Goal: Check status: Verify the current state of an ongoing process or item

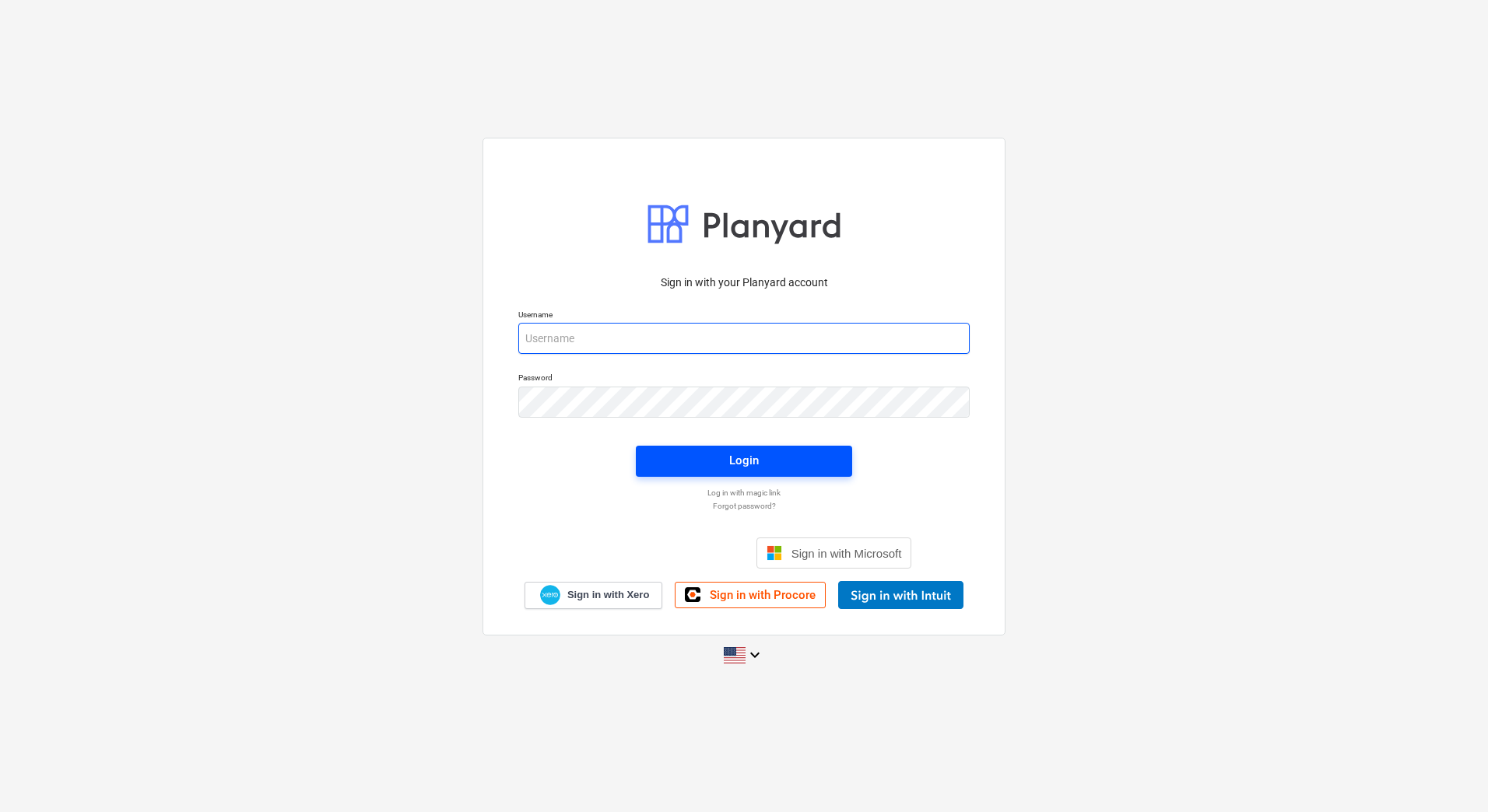
type input "[PERSON_NAME][EMAIL_ADDRESS][DOMAIN_NAME]"
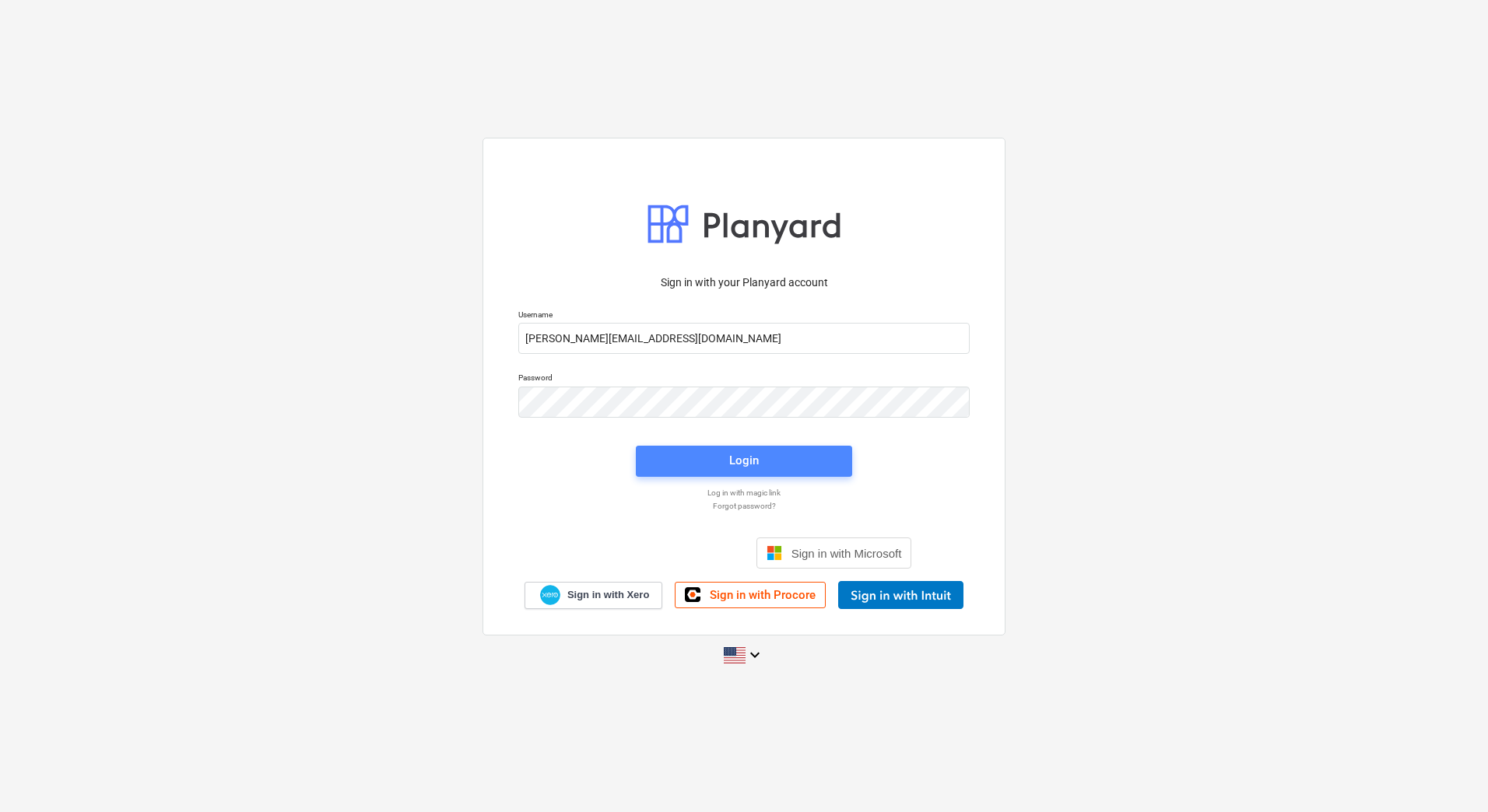
click at [669, 465] on span "Login" at bounding box center [744, 460] width 179 height 21
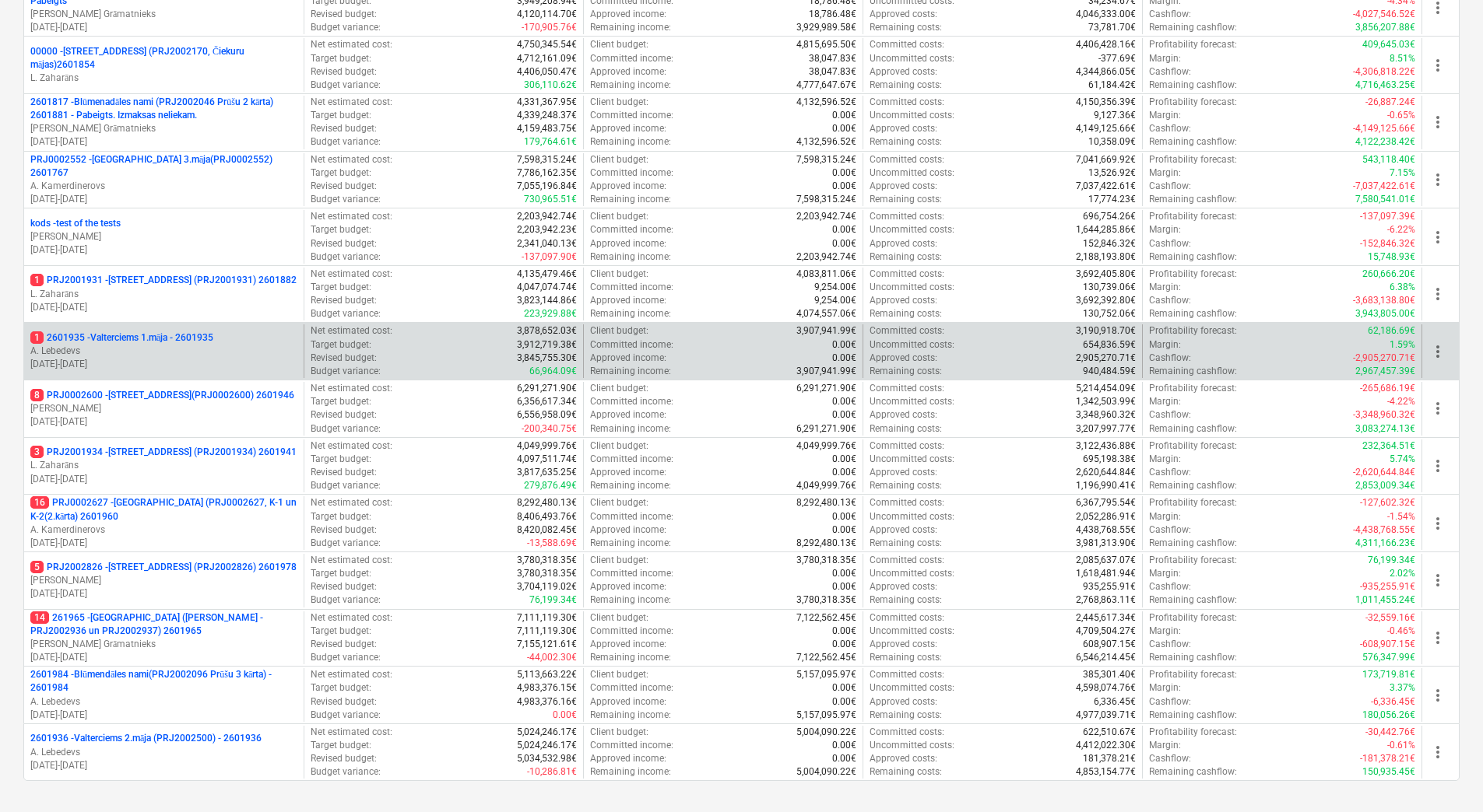
scroll to position [424, 0]
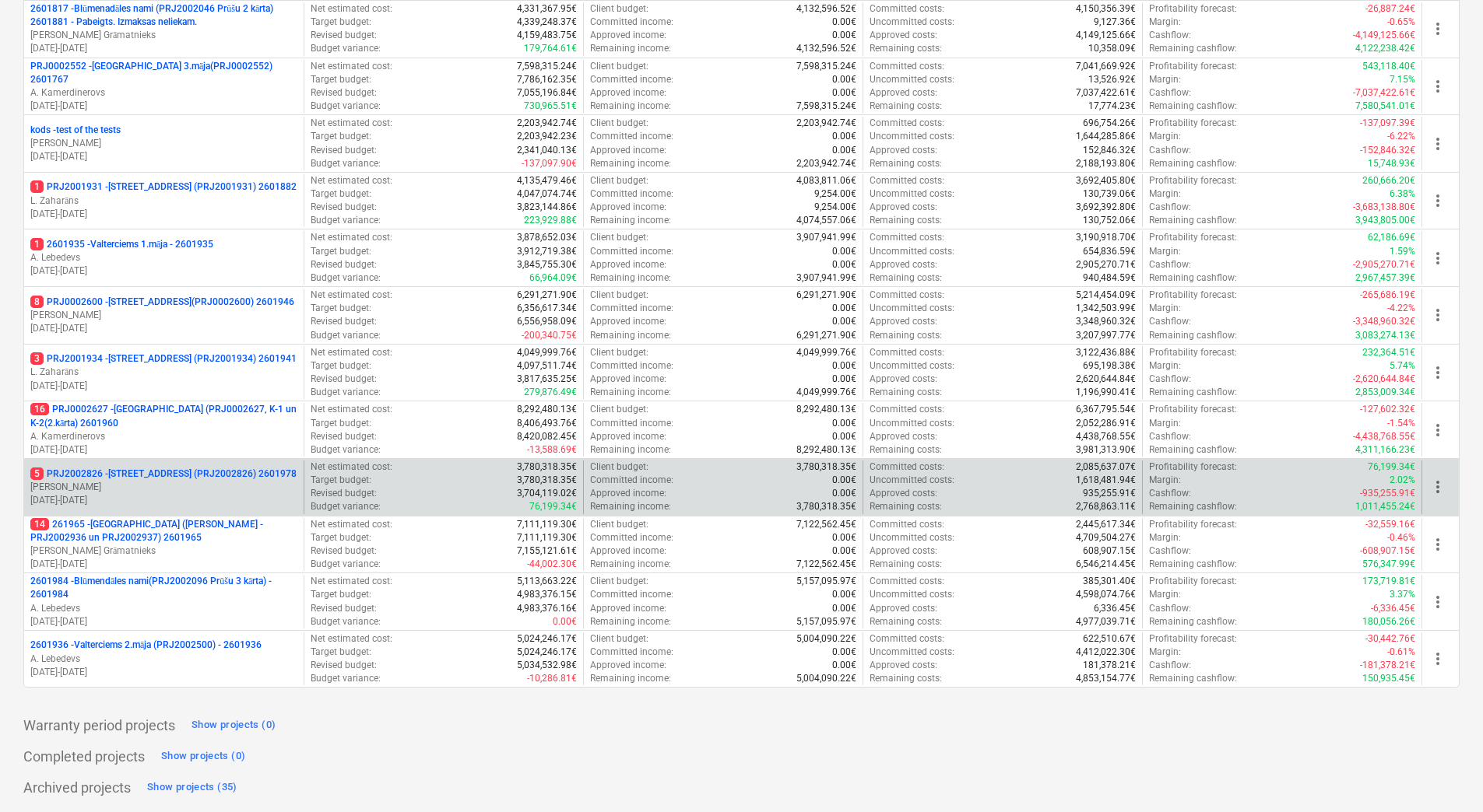
click at [167, 472] on p "5 PRJ2002826 - [STREET_ADDRESS] (PRJ2002826) 2601978" at bounding box center [163, 474] width 266 height 13
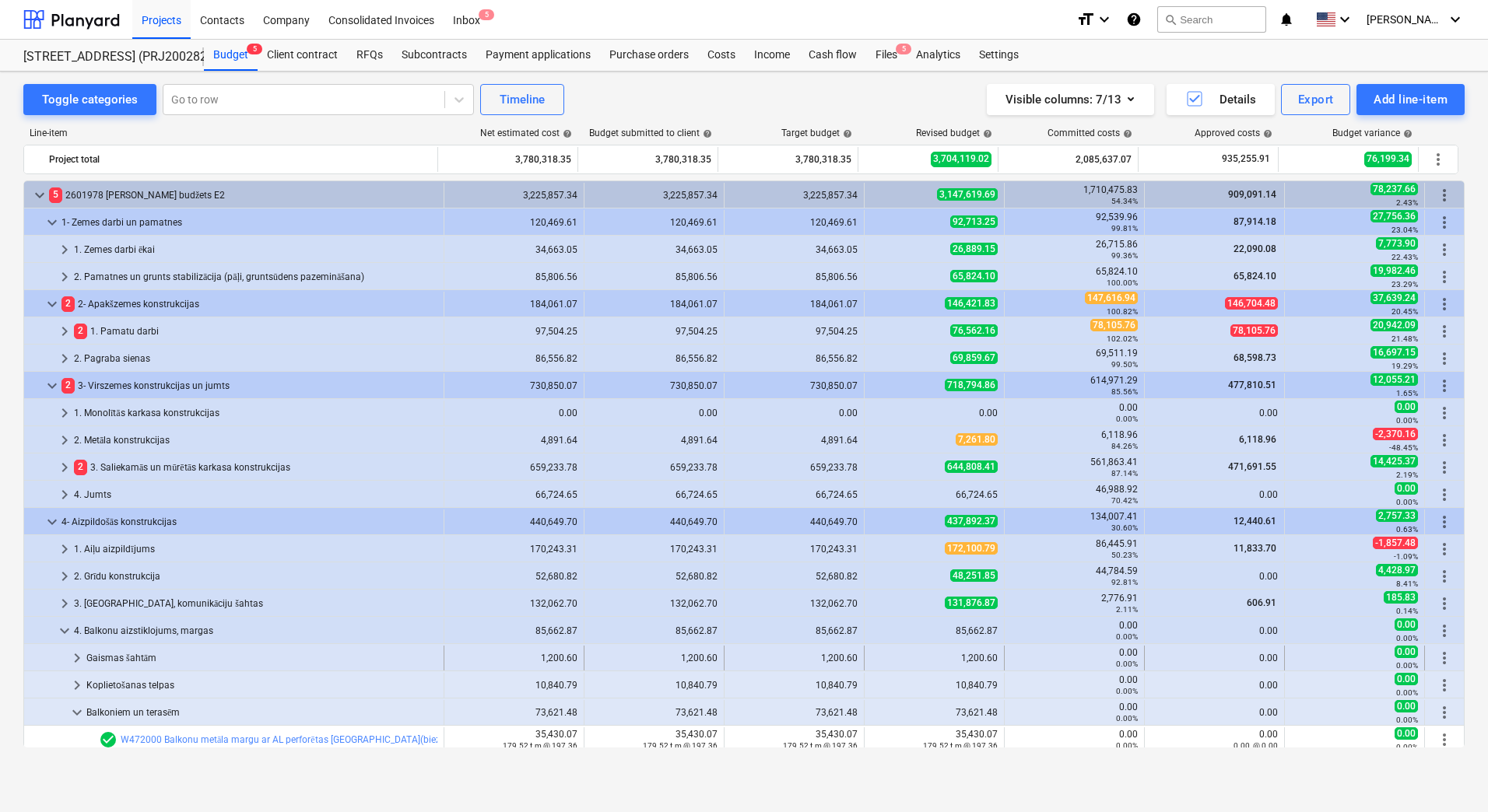
scroll to position [156, 0]
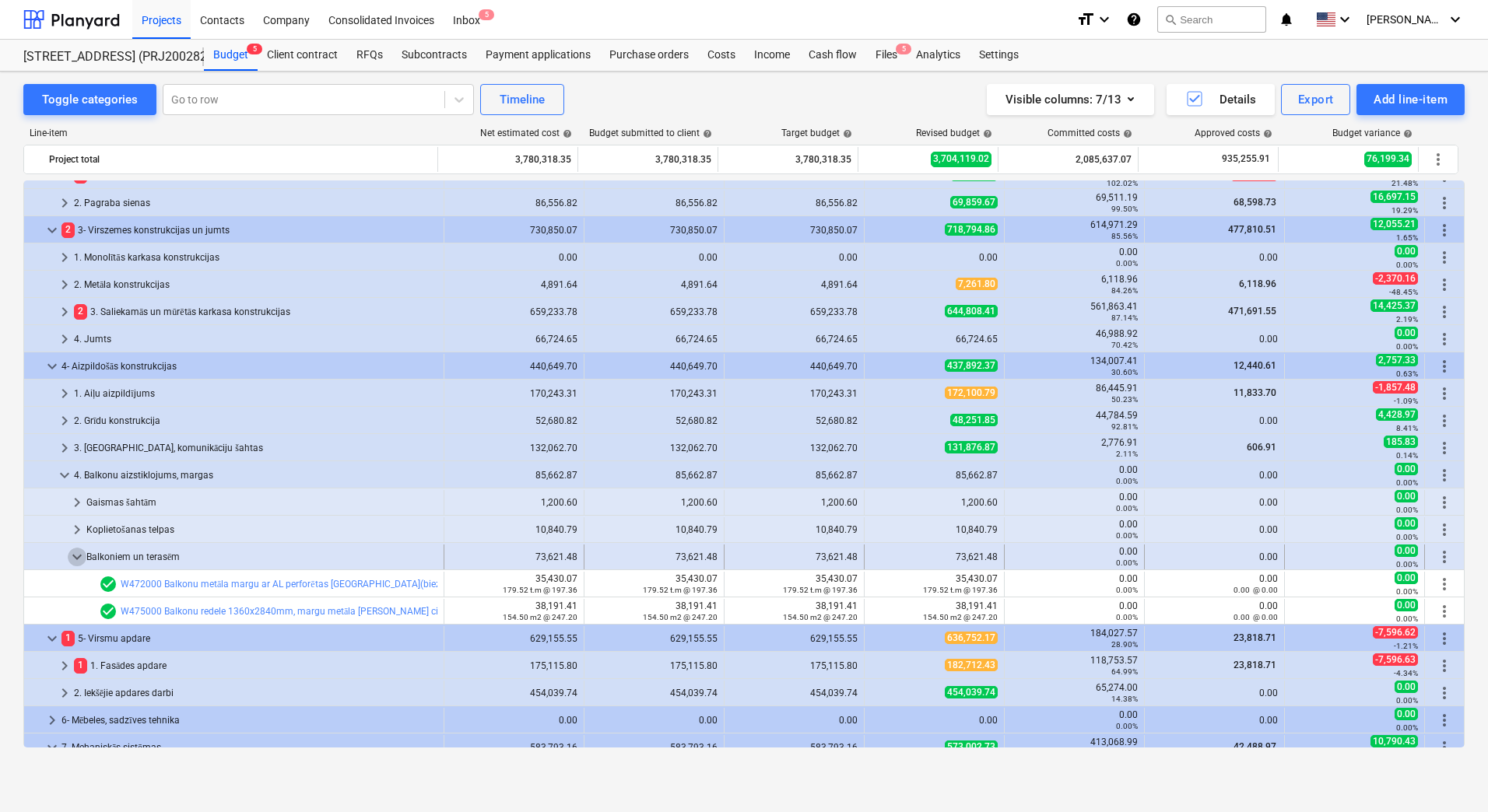
click at [77, 555] on span "keyboard_arrow_down" at bounding box center [77, 557] width 19 height 19
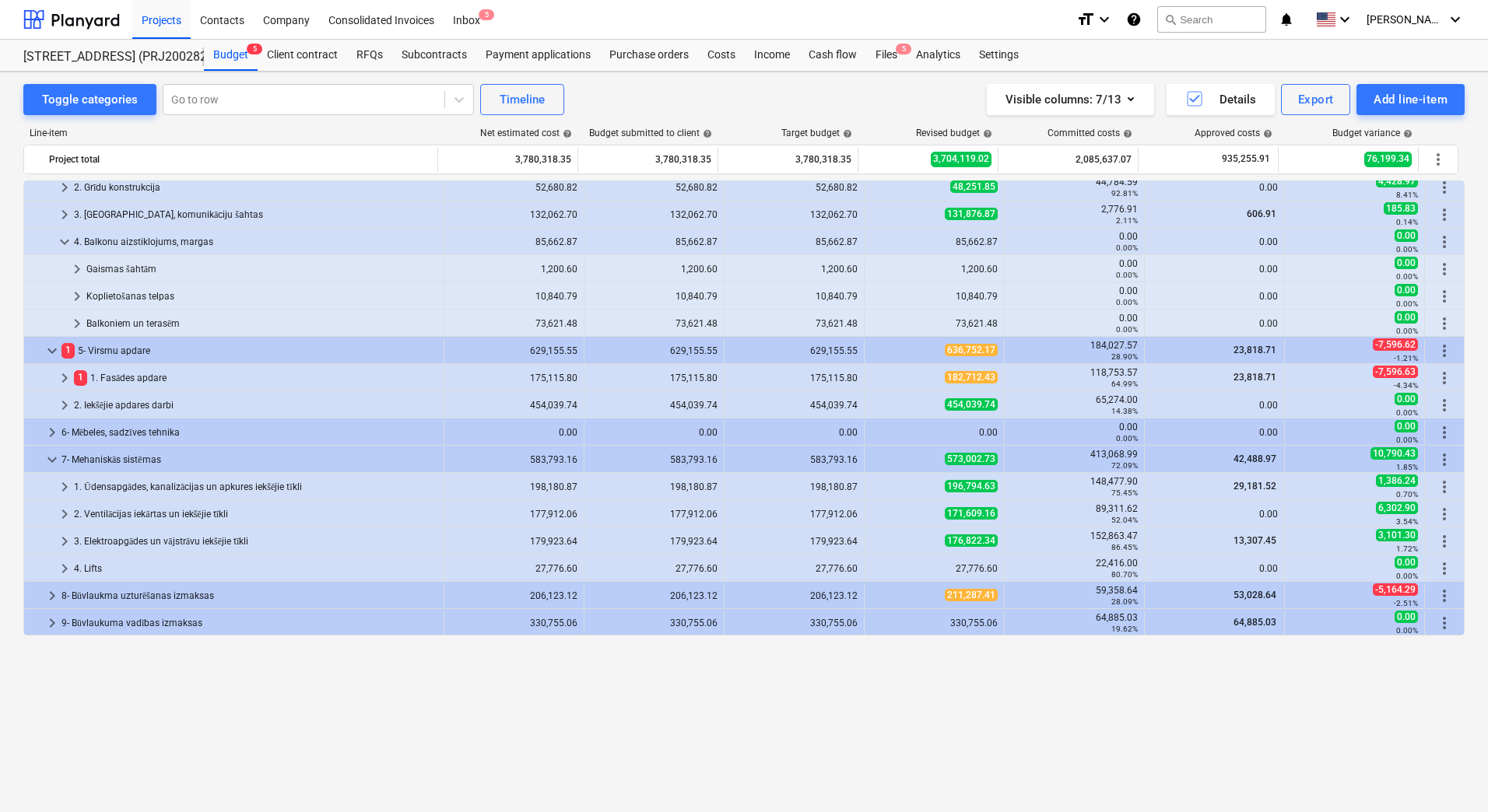
scroll to position [234, 0]
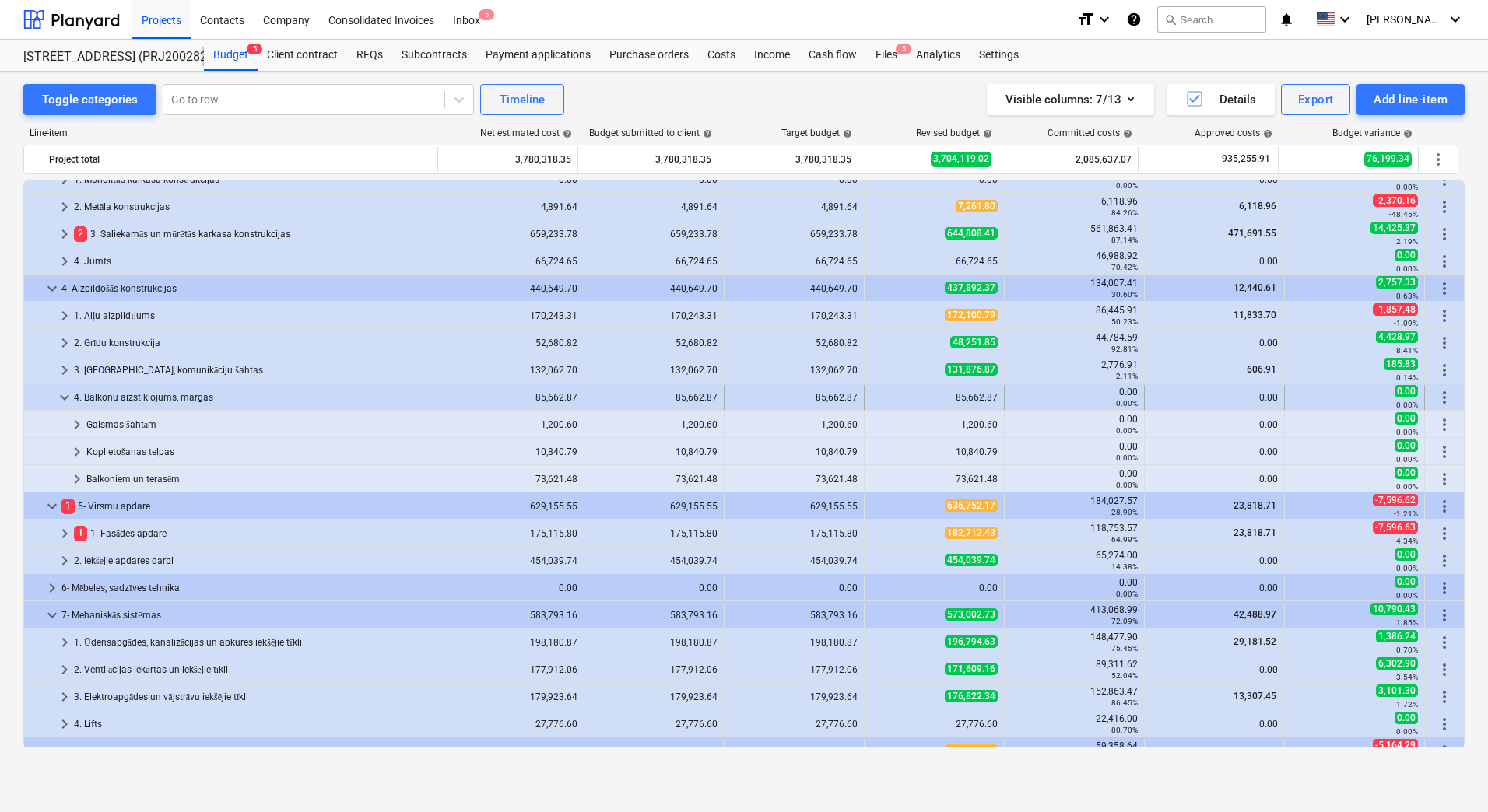
click at [63, 399] on span "keyboard_arrow_down" at bounding box center [64, 397] width 19 height 19
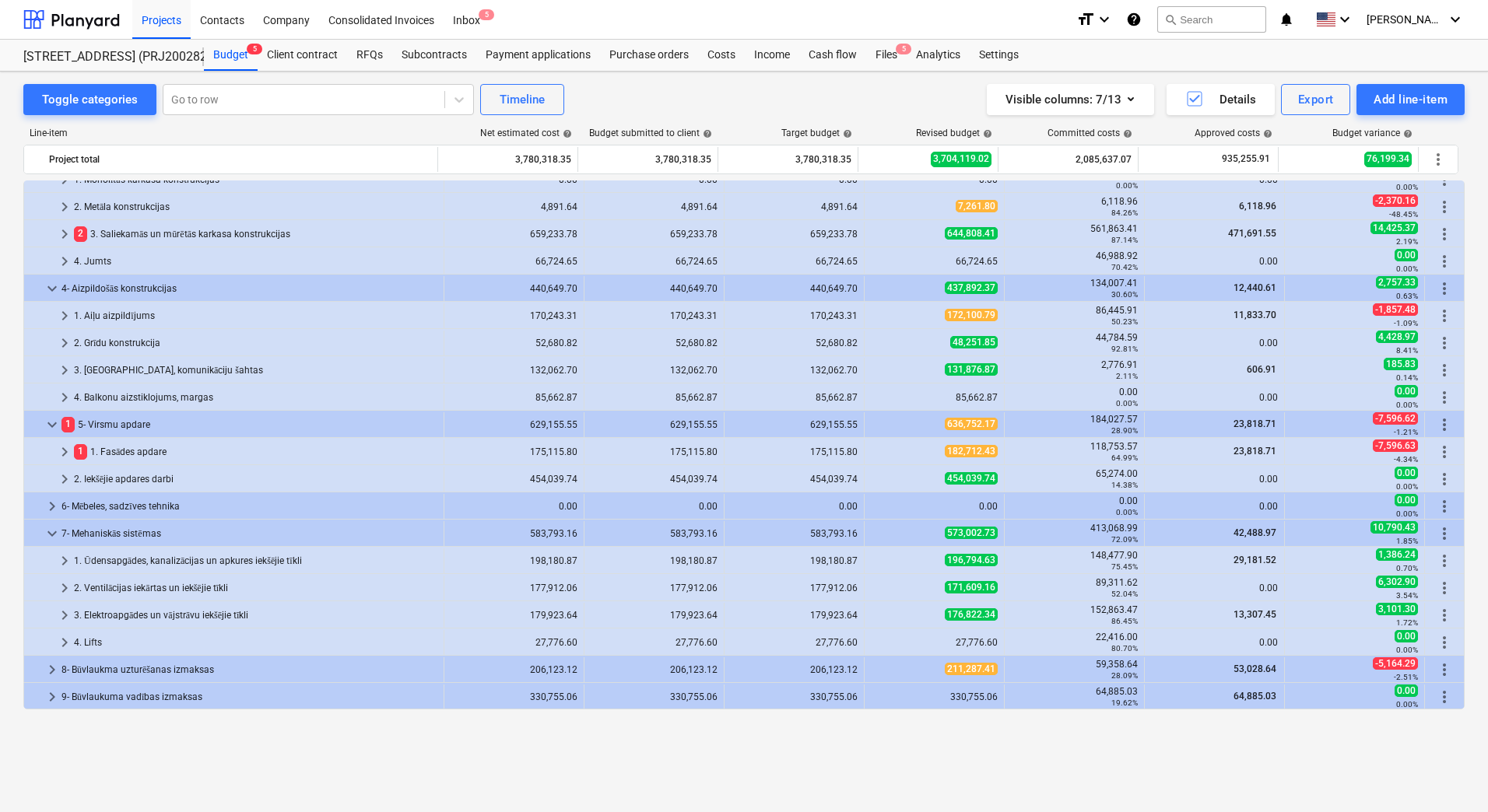
scroll to position [78, 0]
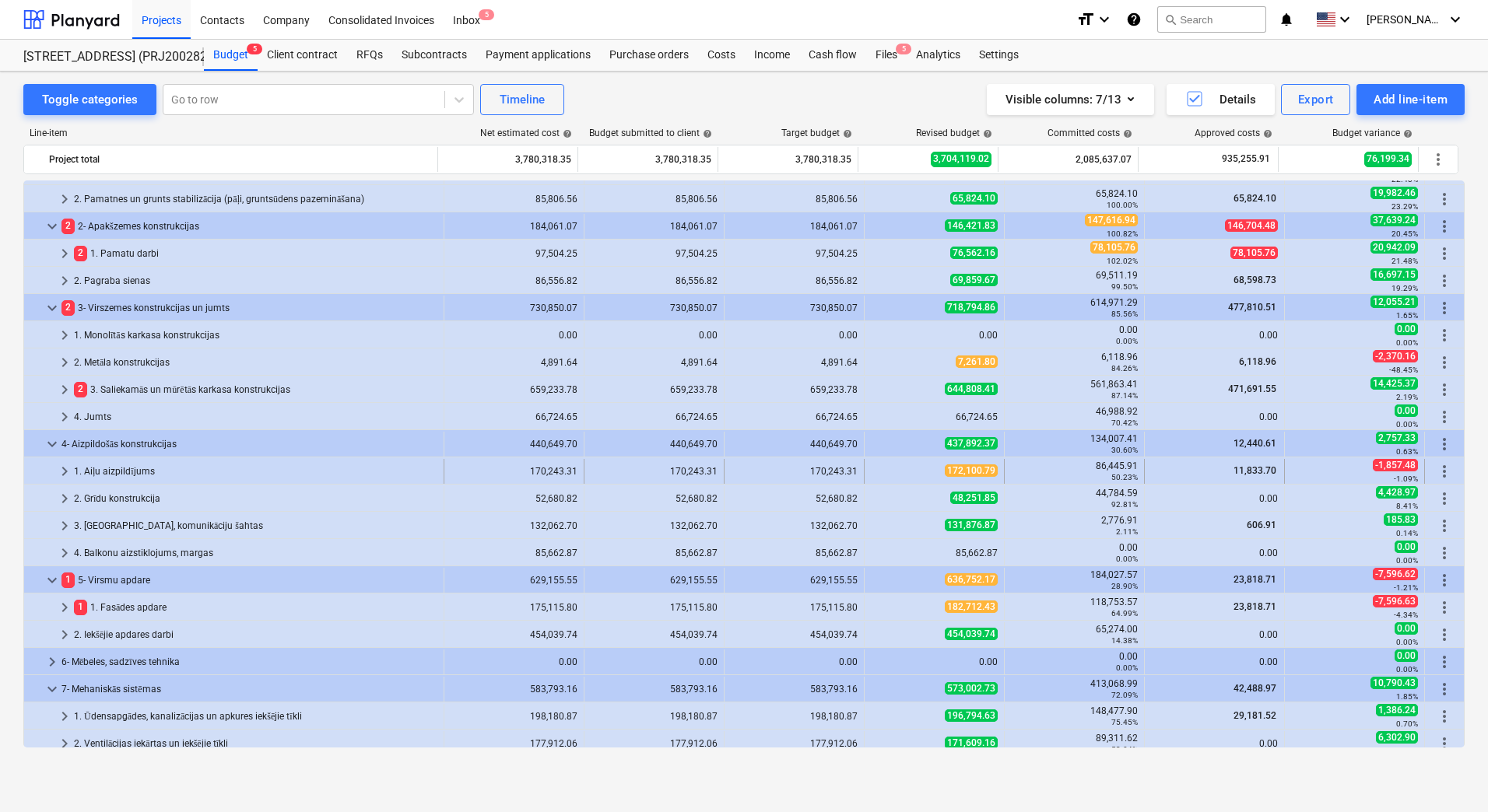
click at [303, 468] on div "1. Aiļu aizpildījums" at bounding box center [255, 472] width 363 height 25
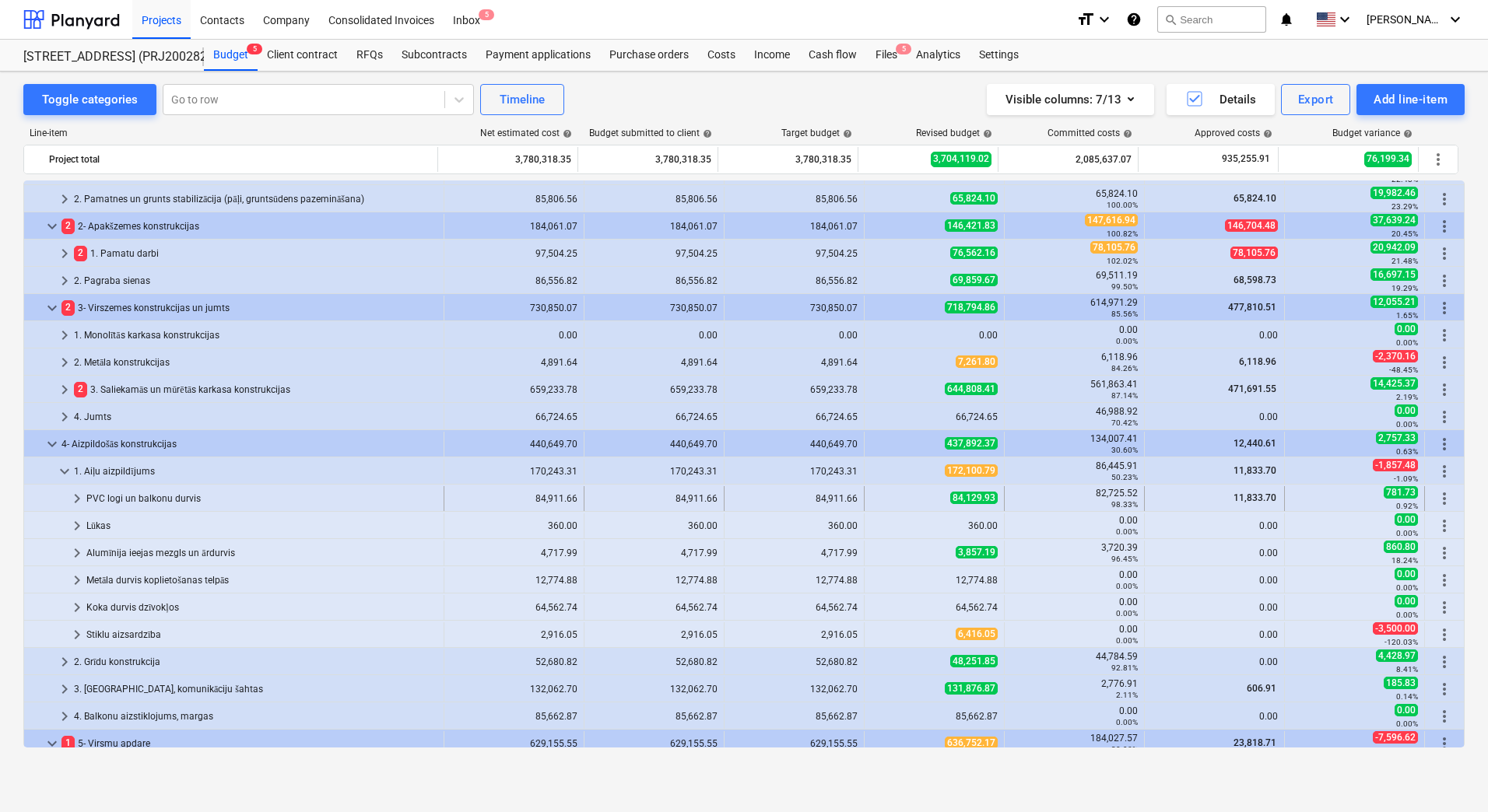
click at [231, 494] on div "PVC logi un balkonu durvis" at bounding box center [262, 499] width 351 height 25
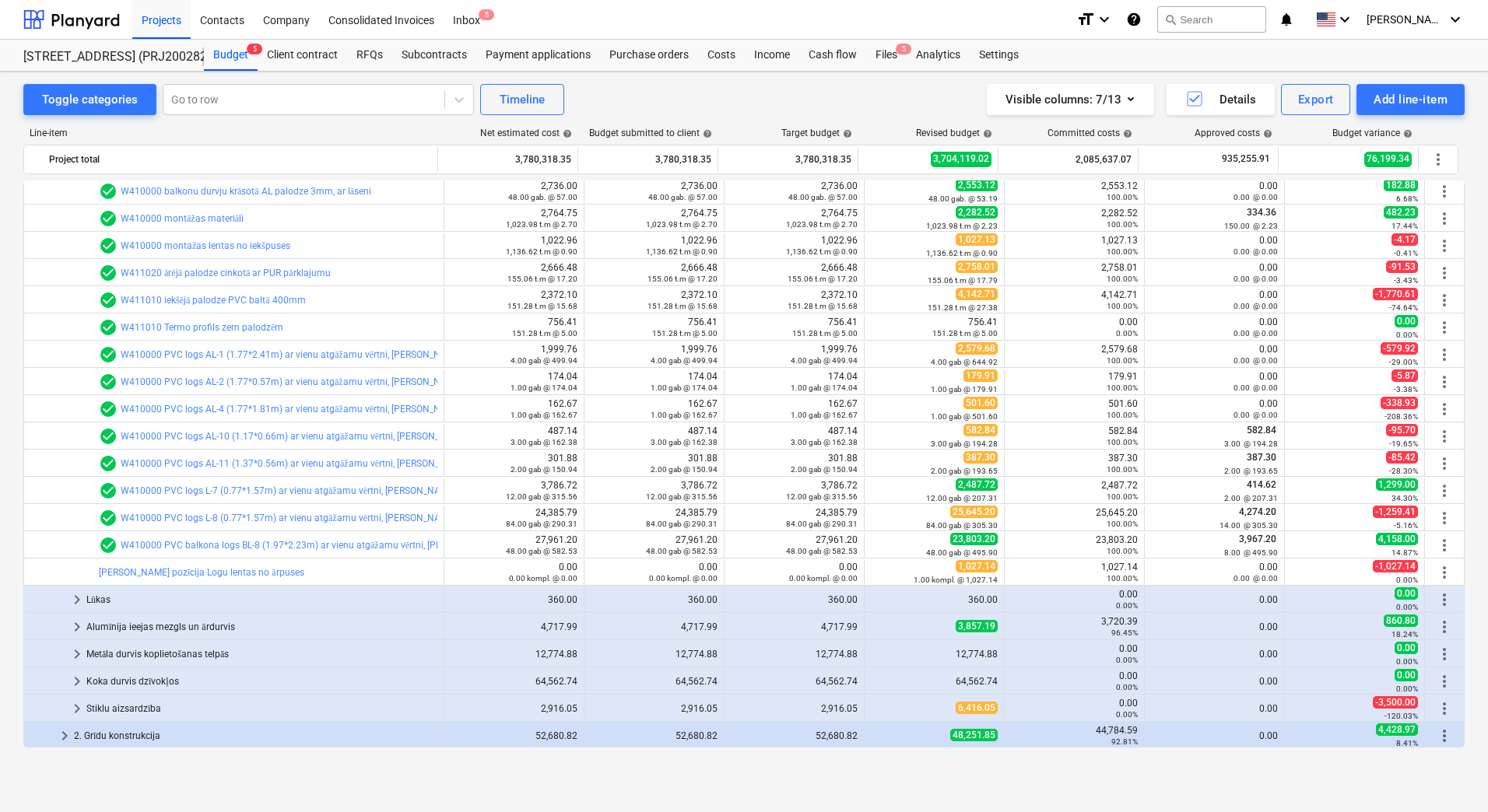
scroll to position [234, 0]
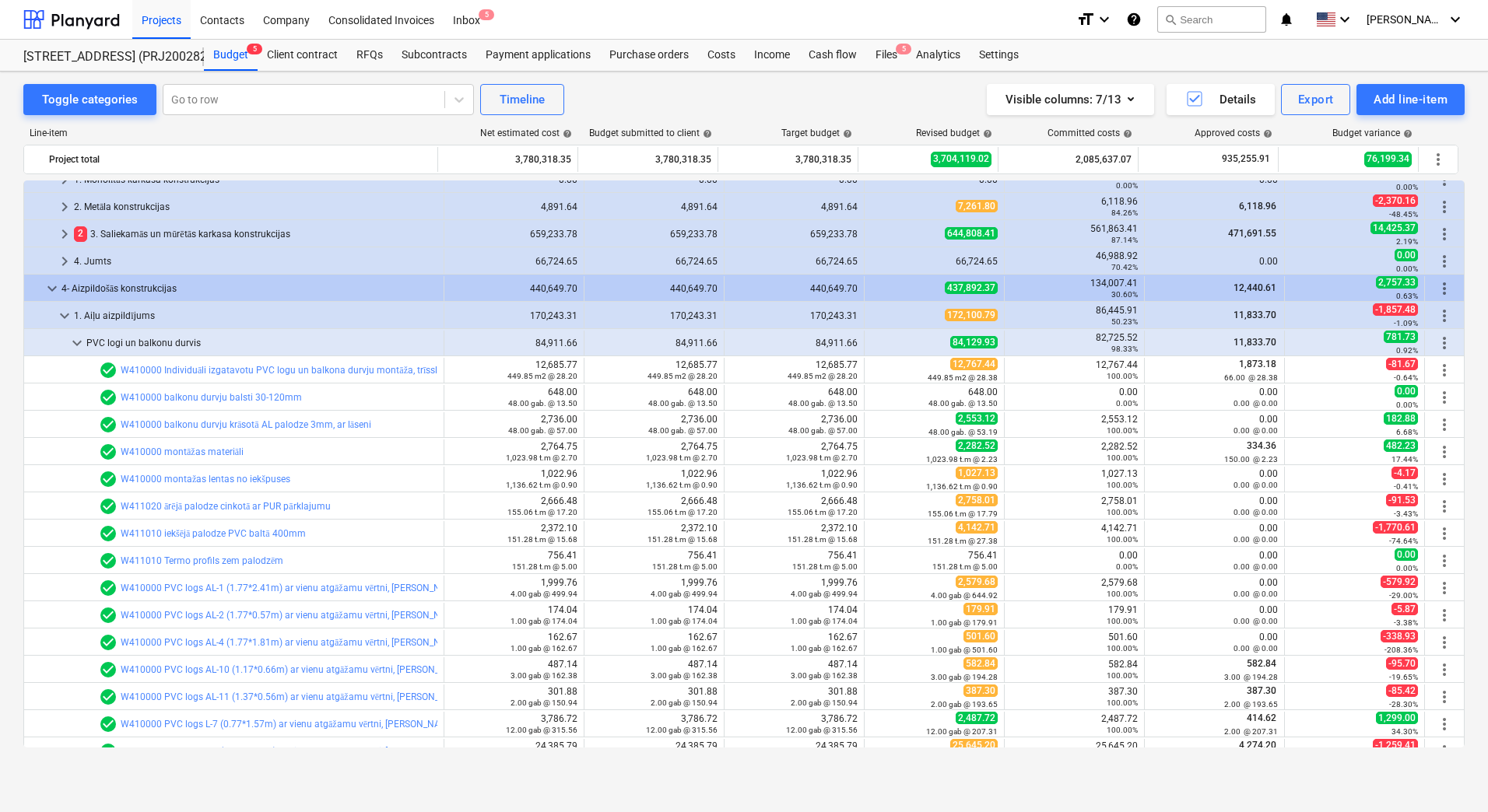
click at [18, 344] on div "Toggle categories Go to row Timeline Visible columns : 7/13 Details Export Add …" at bounding box center [744, 425] width 1488 height 707
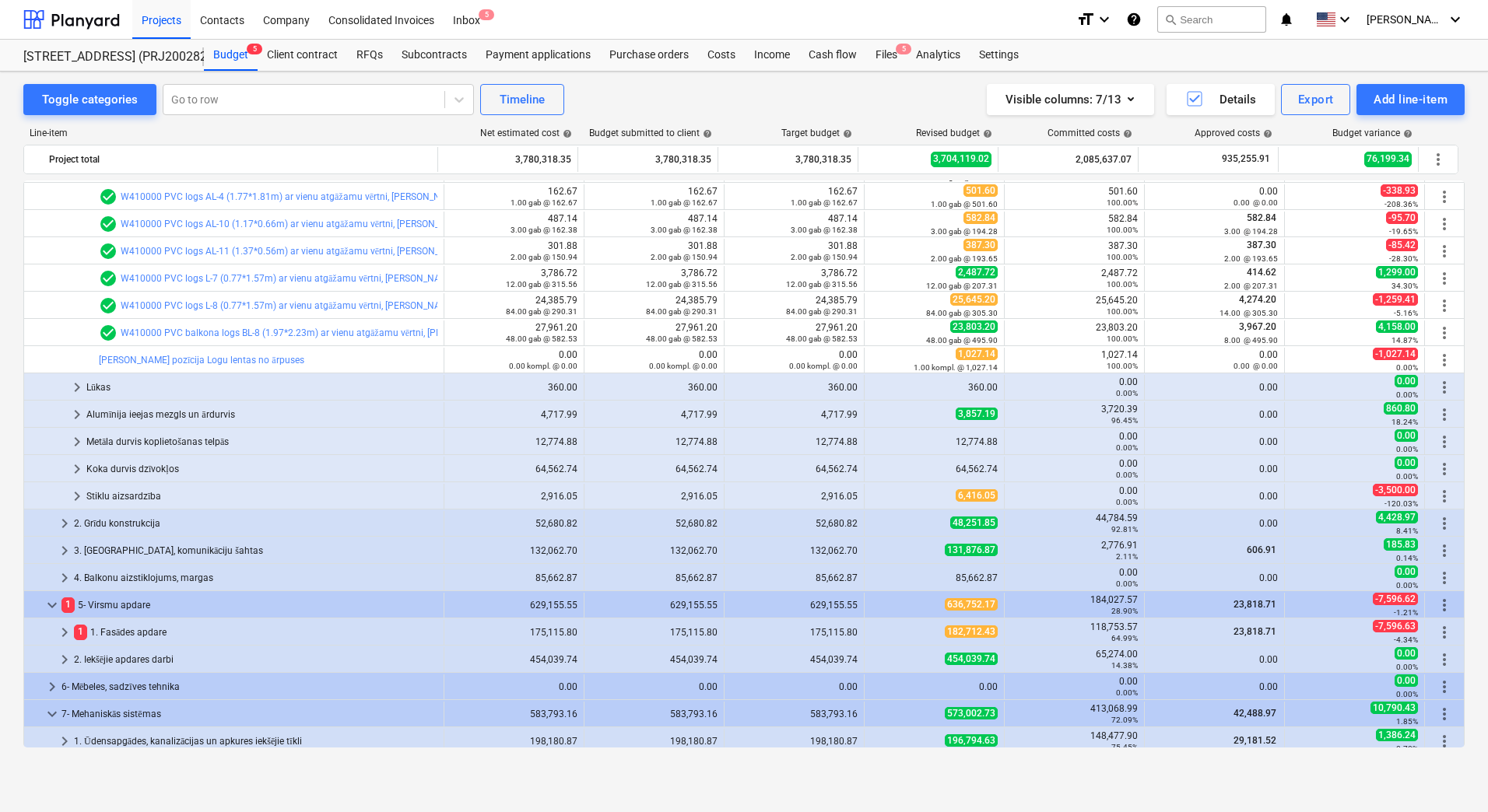
scroll to position [700, 0]
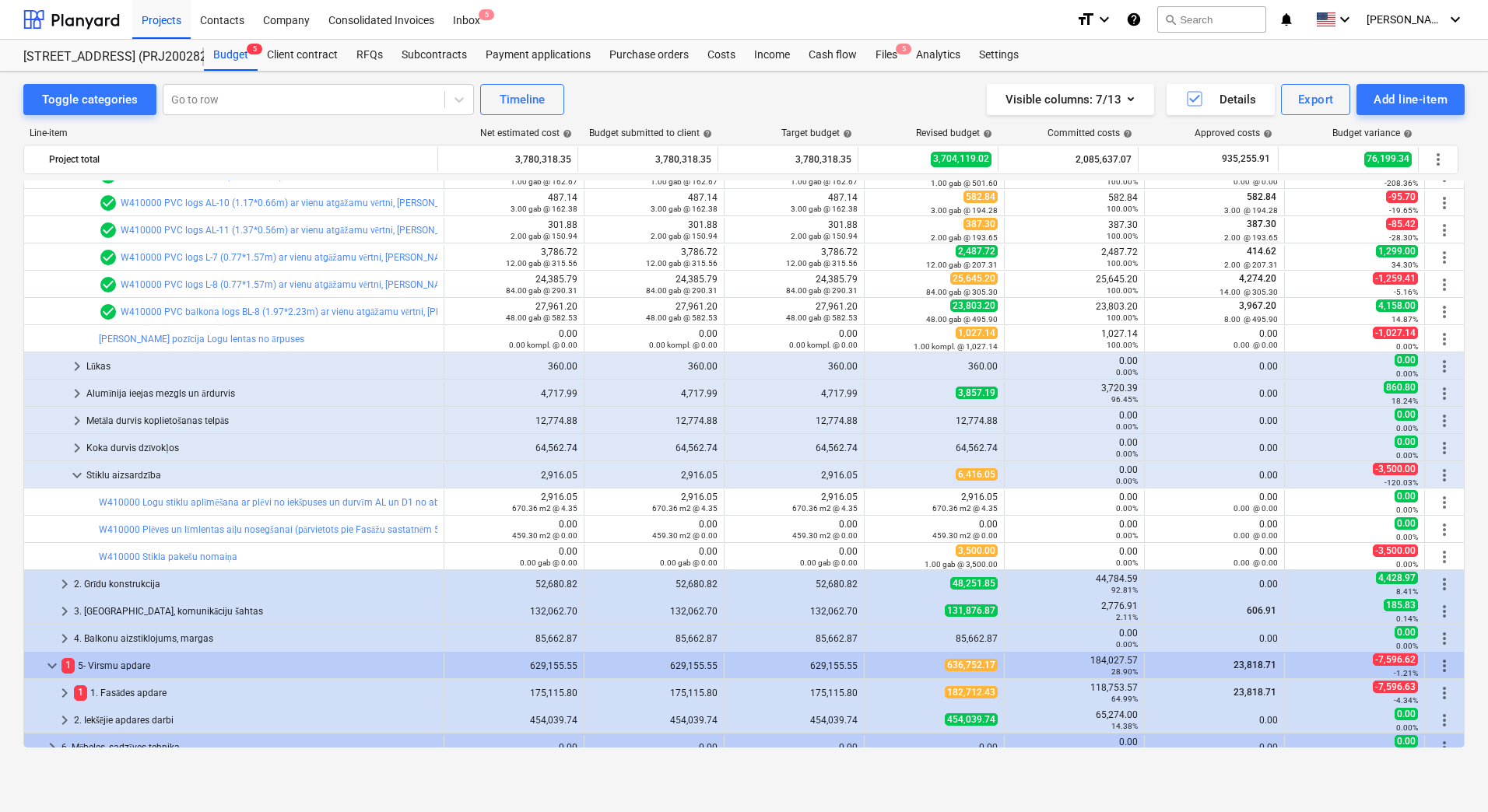
click at [133, 475] on div "Stiklu aizsardzība" at bounding box center [262, 475] width 351 height 25
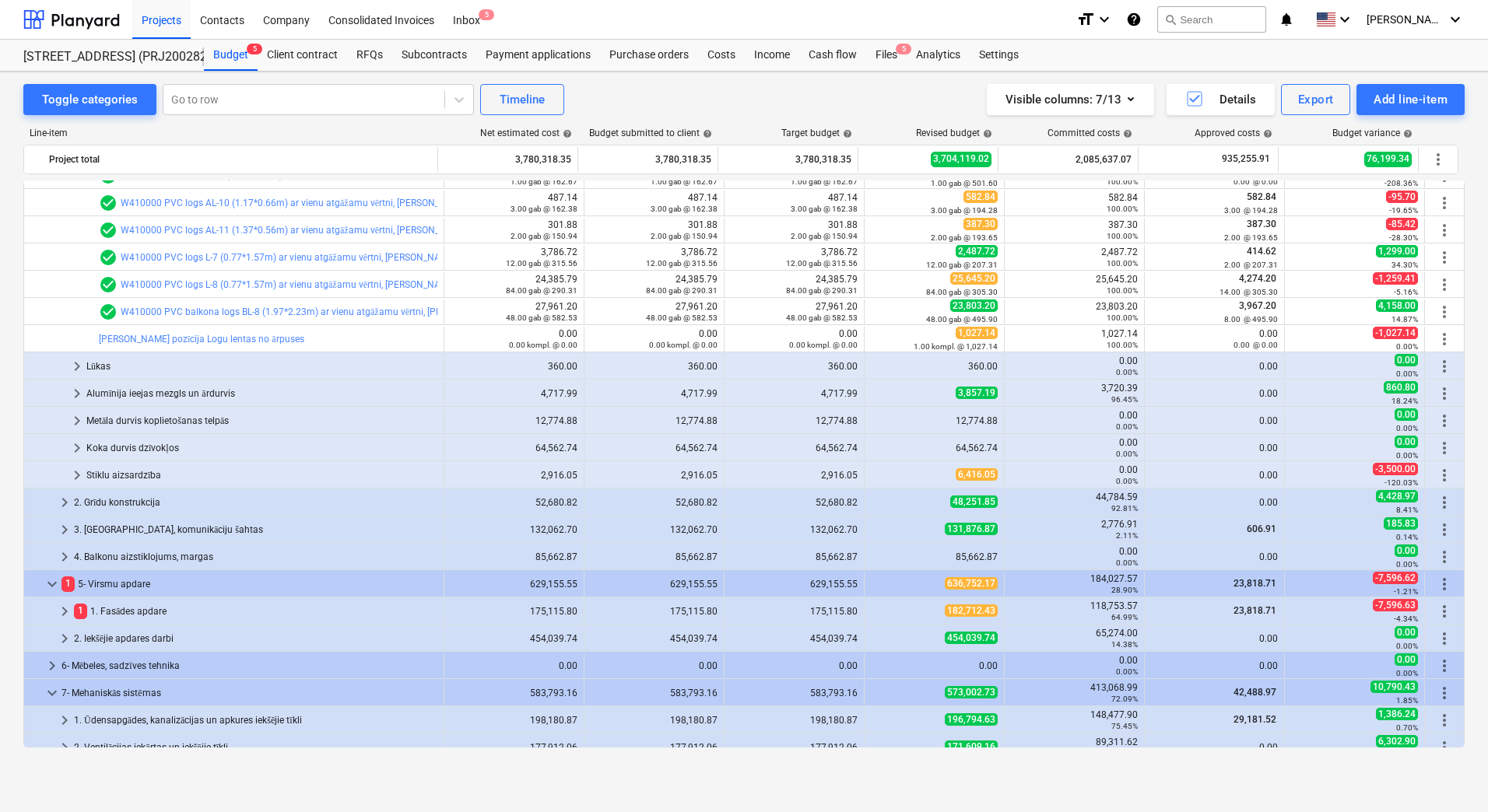
click at [133, 475] on div "Stiklu aizsardzība" at bounding box center [262, 475] width 351 height 25
